Goal: Find specific page/section: Find specific page/section

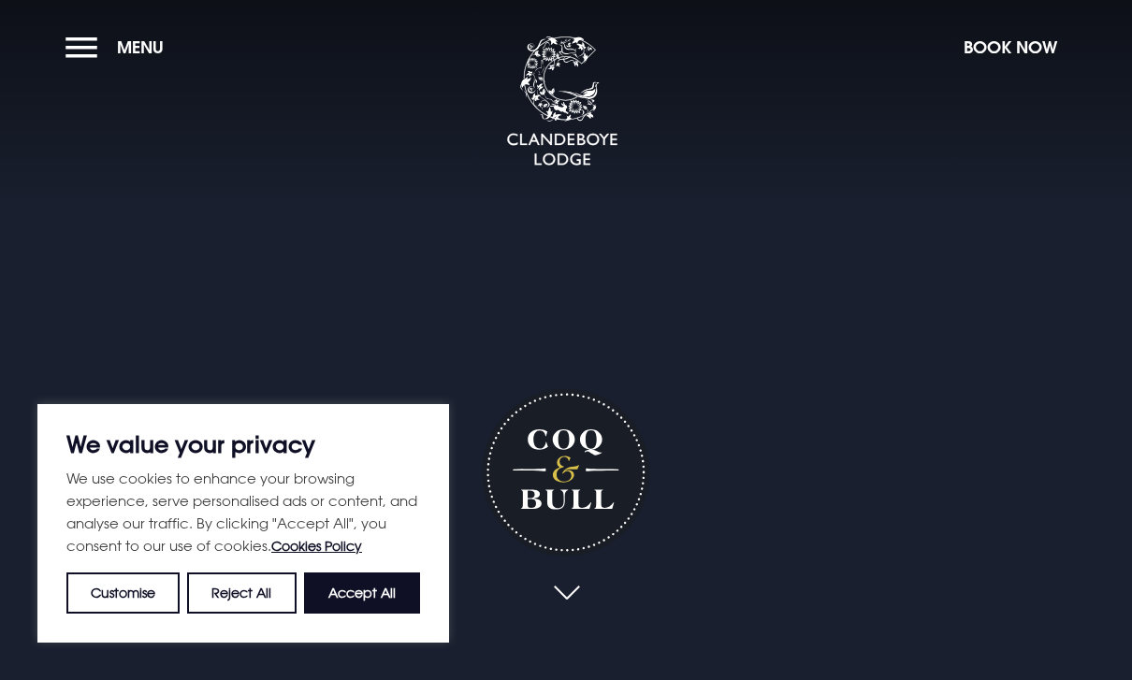
click at [96, 44] on button "Menu" at bounding box center [119, 47] width 108 height 40
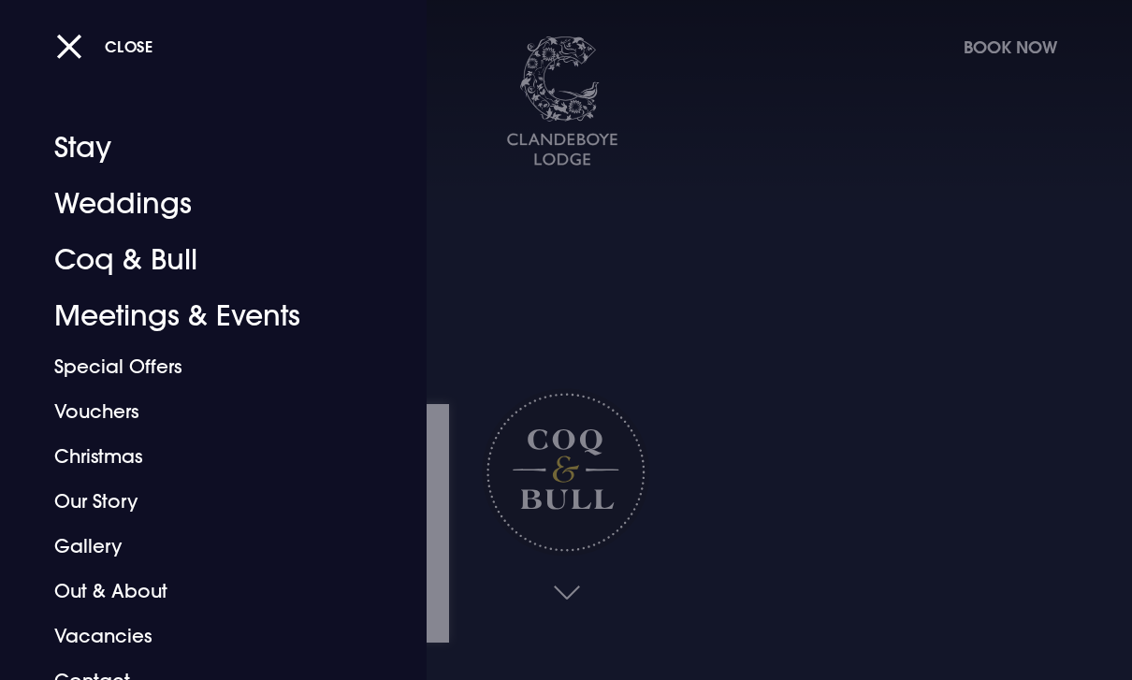
click at [173, 264] on link "Coq & Bull" at bounding box center [200, 260] width 293 height 56
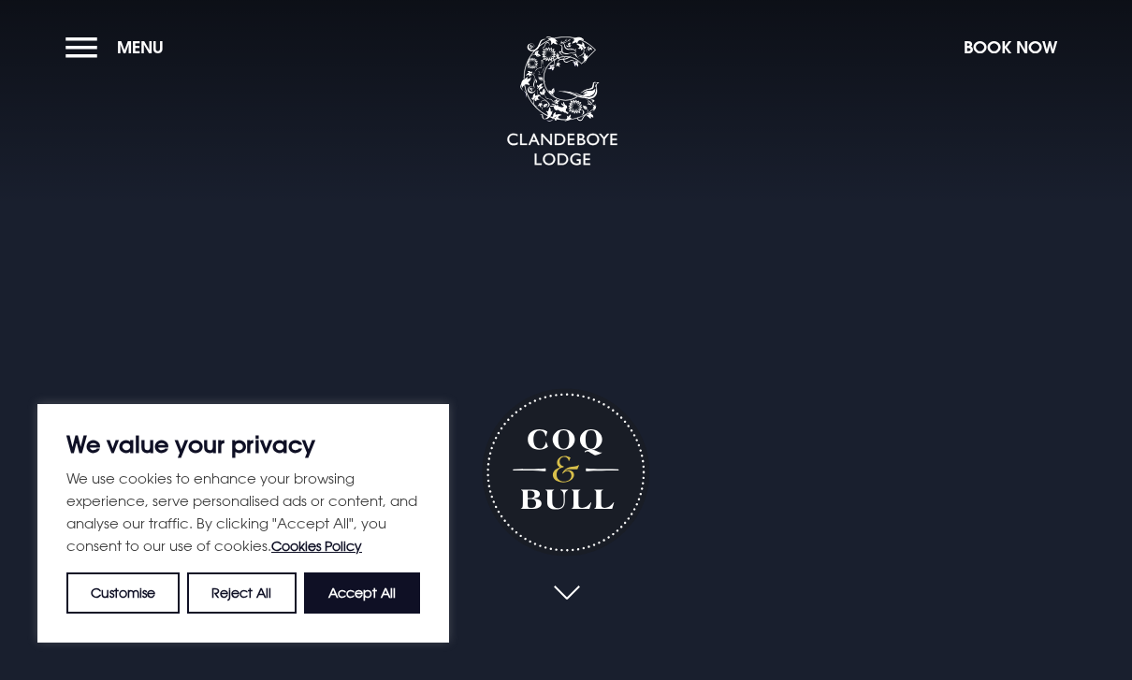
click at [368, 600] on button "Accept All" at bounding box center [362, 592] width 116 height 41
checkbox input "true"
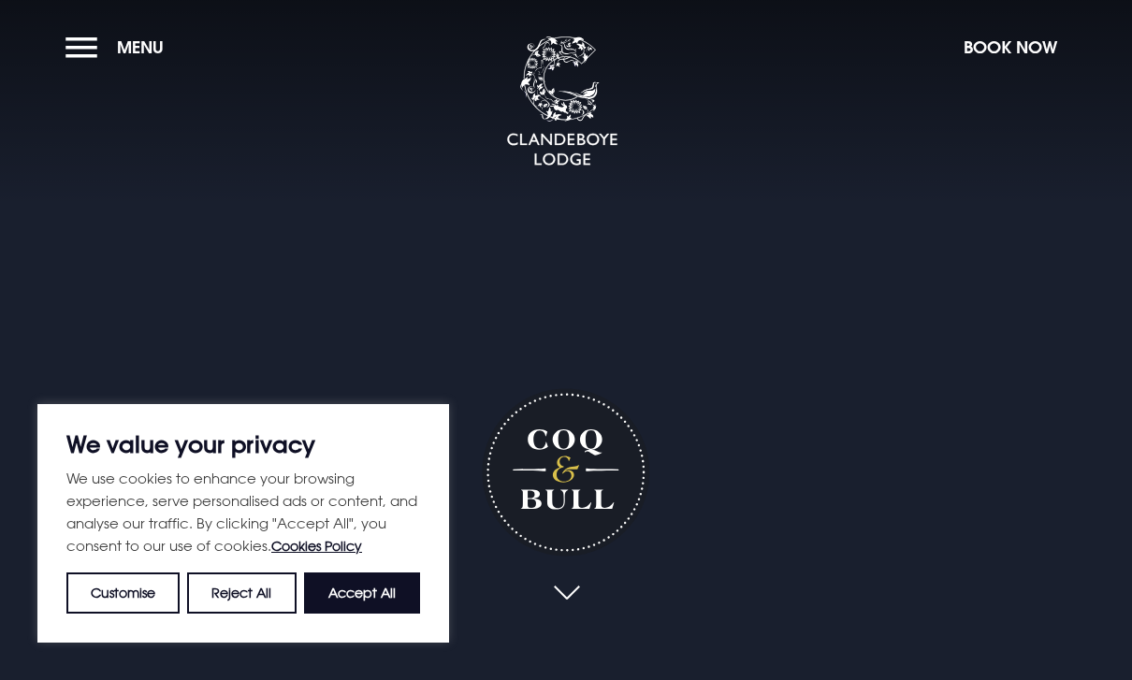
checkbox input "true"
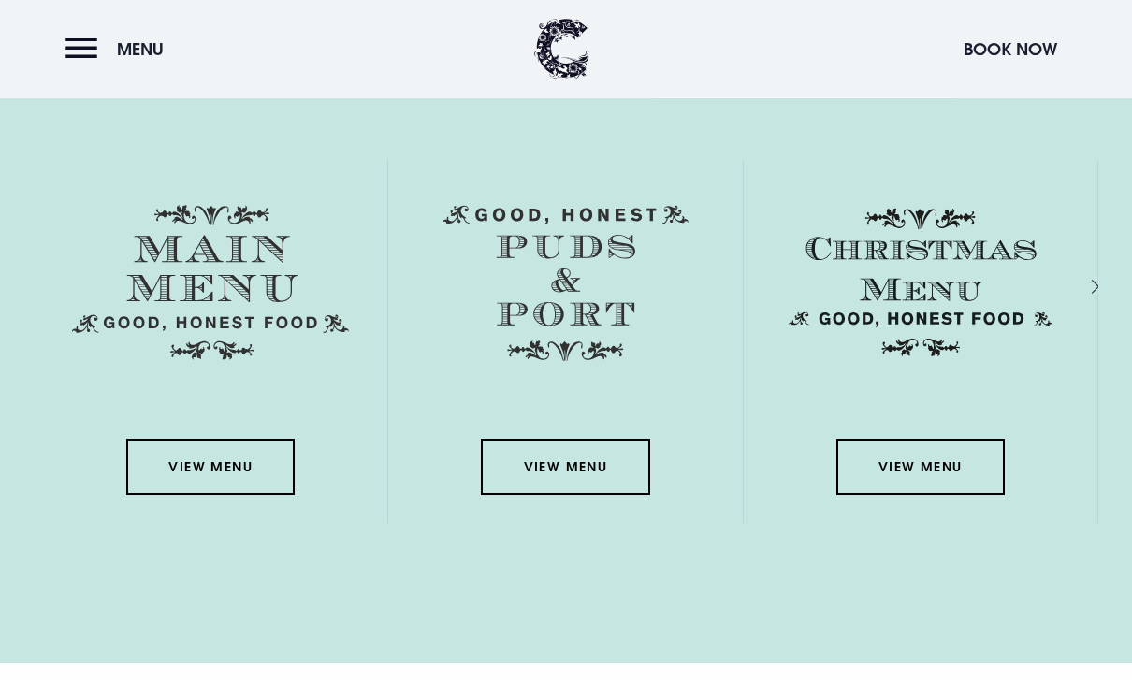
scroll to position [2702, 0]
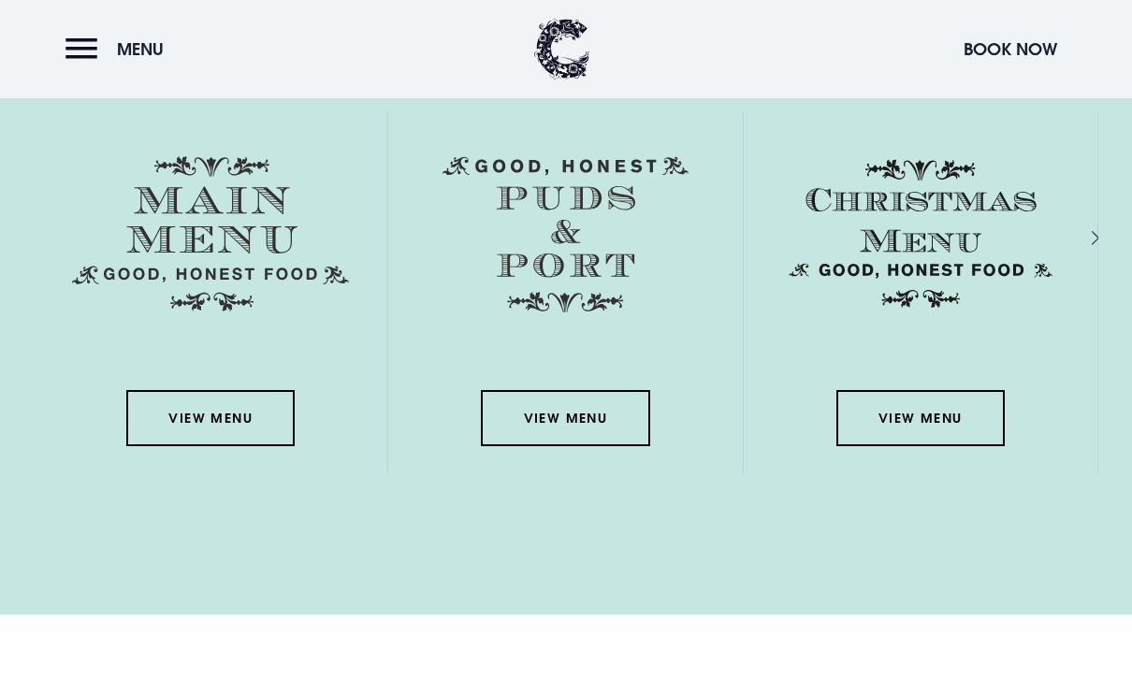
click at [260, 446] on link "View Menu" at bounding box center [210, 418] width 168 height 56
